Goal: Task Accomplishment & Management: Use online tool/utility

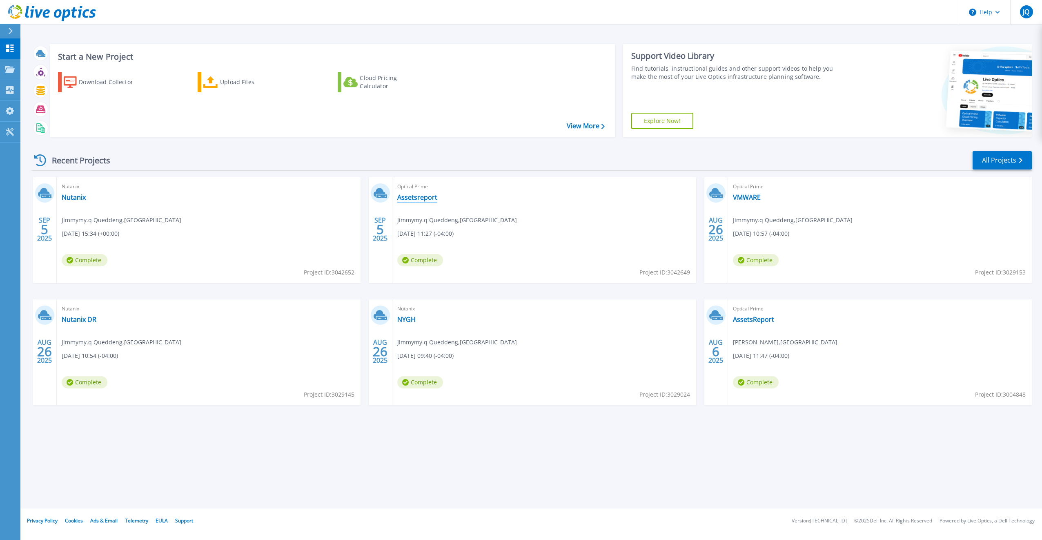
click at [419, 200] on link "Assetsreport" at bounding box center [417, 197] width 40 height 8
click at [746, 198] on link "VMWARE" at bounding box center [747, 197] width 28 height 8
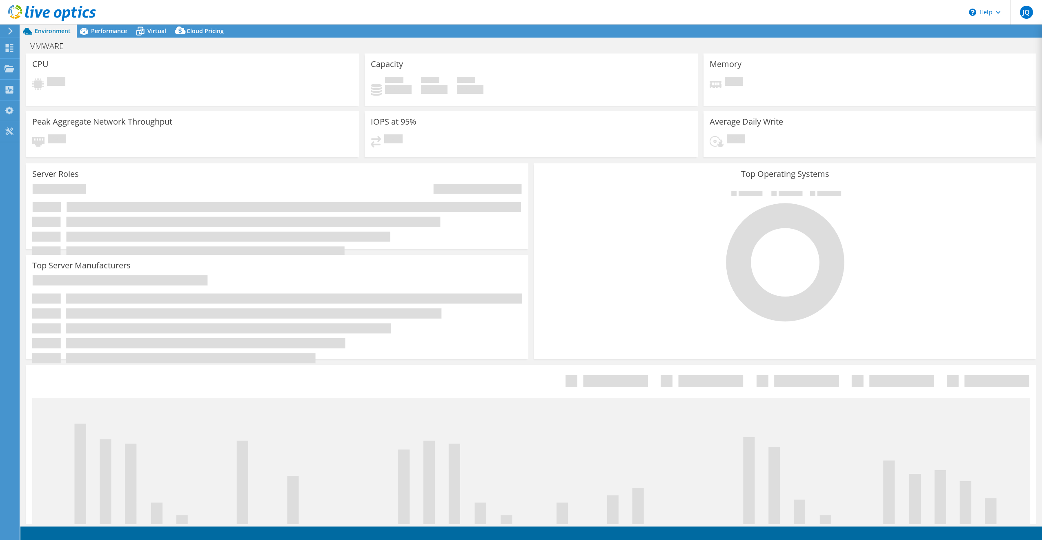
select select "USD"
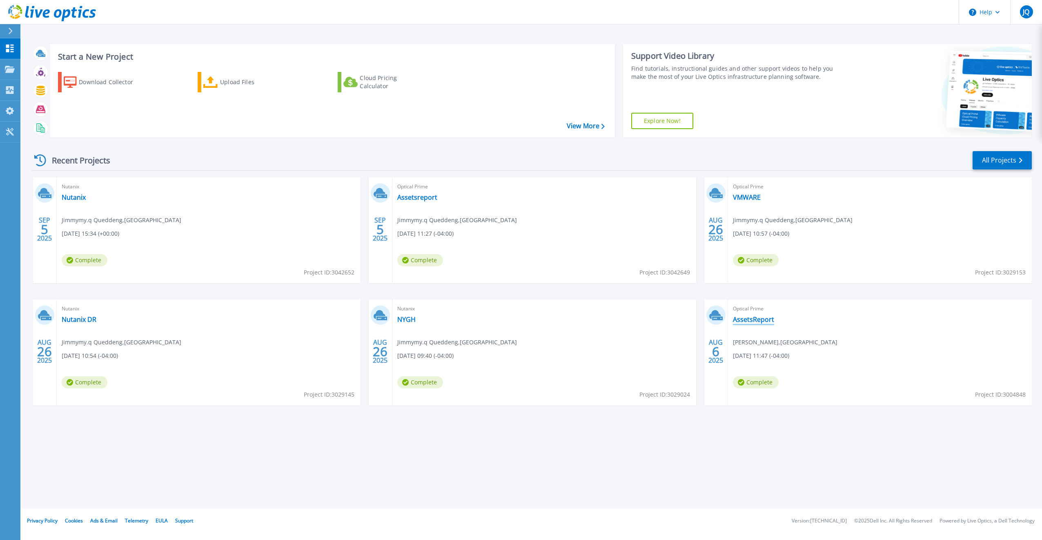
click at [748, 317] on link "AssetsReport" at bounding box center [753, 319] width 41 height 8
click at [265, 51] on div "Start a New Project Download Collector Upload Files Cloud Pricing Calculator Vi…" at bounding box center [332, 90] width 565 height 93
click at [239, 82] on div "Upload Files" at bounding box center [252, 82] width 65 height 16
click at [9, 29] on icon at bounding box center [10, 31] width 4 height 7
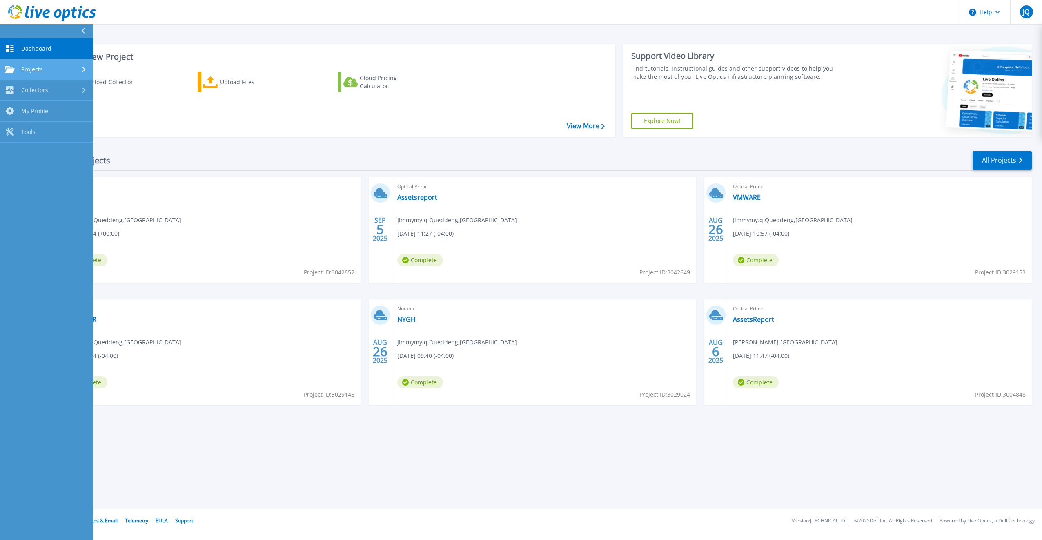
click at [32, 71] on span "Projects" at bounding box center [32, 69] width 22 height 7
click at [55, 162] on div "Collectors" at bounding box center [46, 158] width 83 height 8
click at [307, 165] on div "Recent Projects All Projects" at bounding box center [531, 160] width 1001 height 20
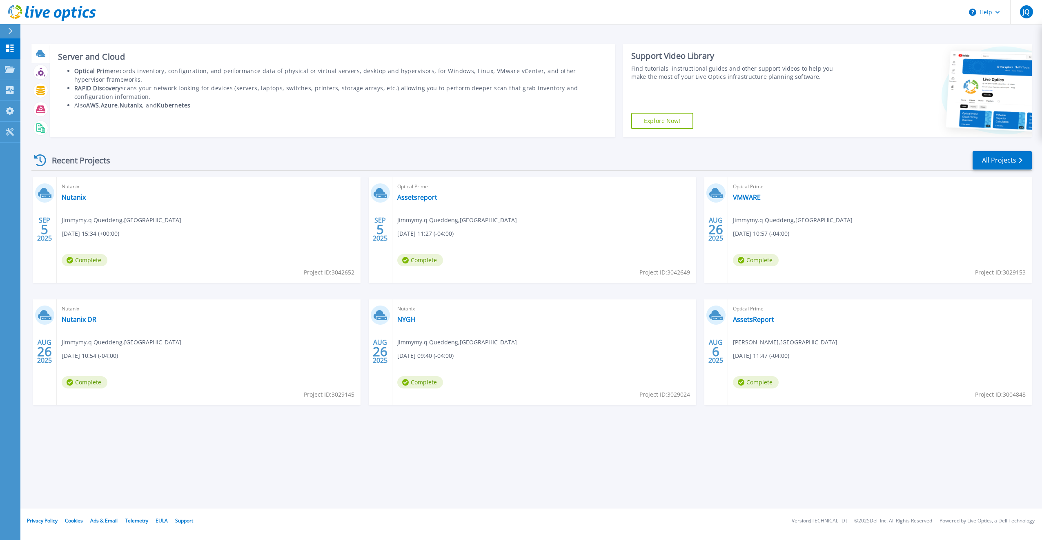
click at [40, 56] on icon at bounding box center [40, 53] width 9 height 9
click at [208, 85] on li "RAPID Discovery scans your network looking for devices (servers, laptops, switc…" at bounding box center [340, 92] width 533 height 17
